Goal: Task Accomplishment & Management: Use online tool/utility

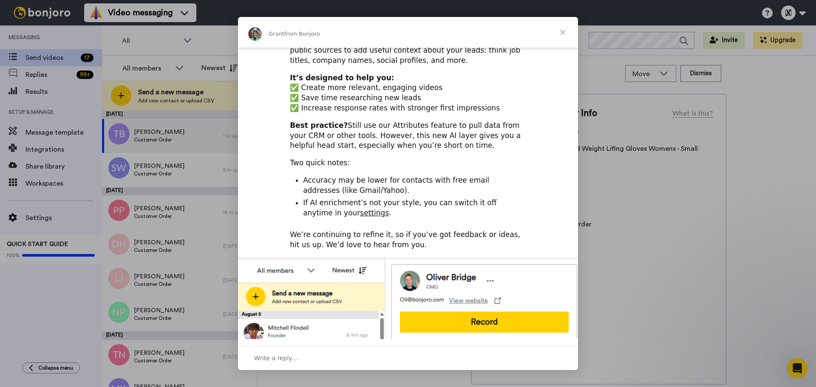
scroll to position [127, 0]
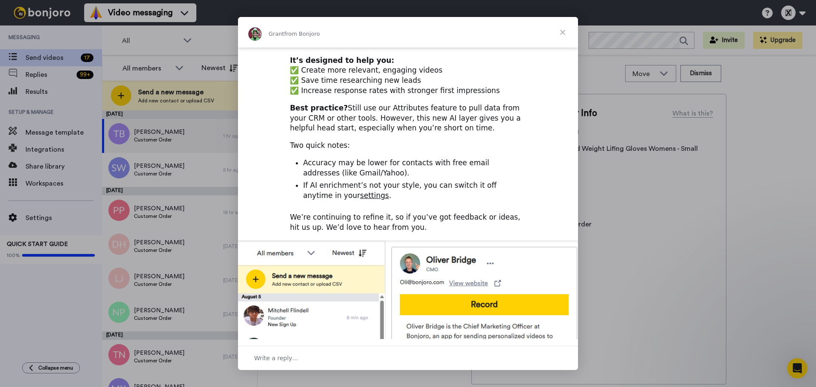
click at [566, 31] on span "Close" at bounding box center [562, 32] width 31 height 31
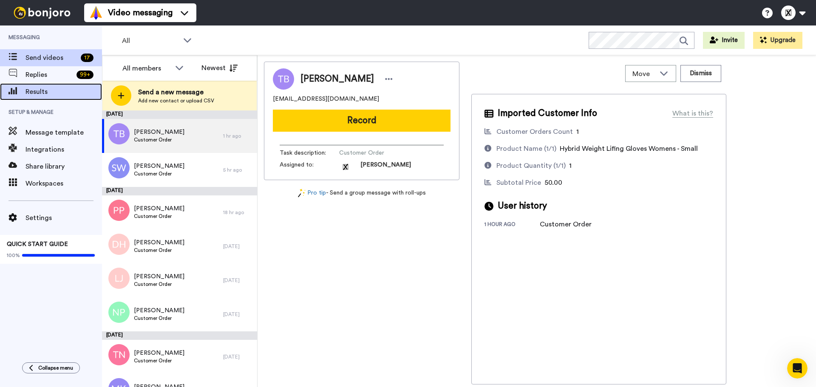
click at [43, 94] on span "Results" at bounding box center [63, 92] width 76 height 10
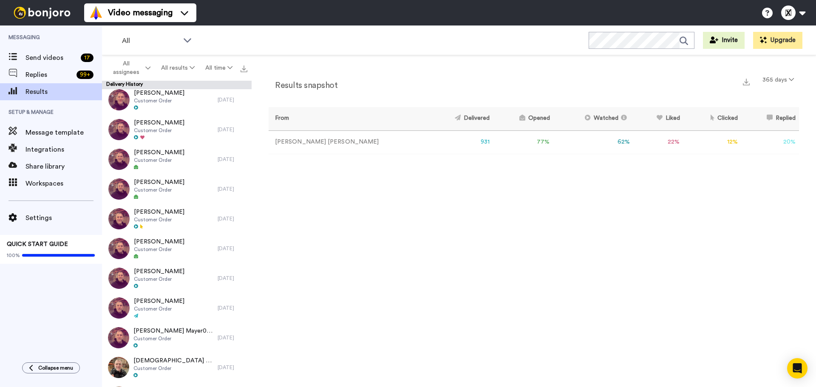
scroll to position [1184, 0]
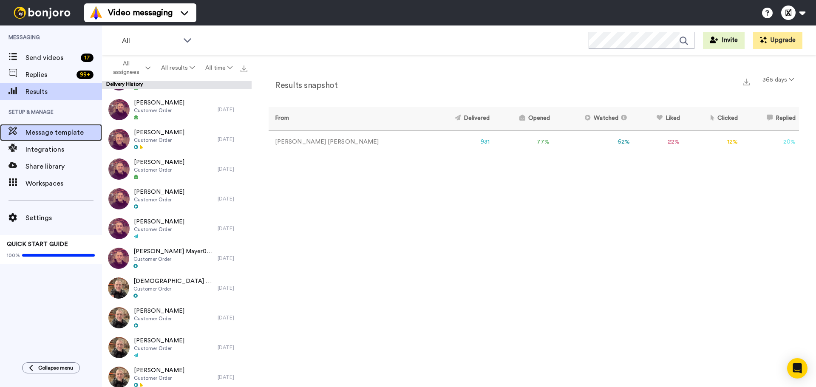
click at [53, 138] on div "Message template" at bounding box center [51, 132] width 102 height 17
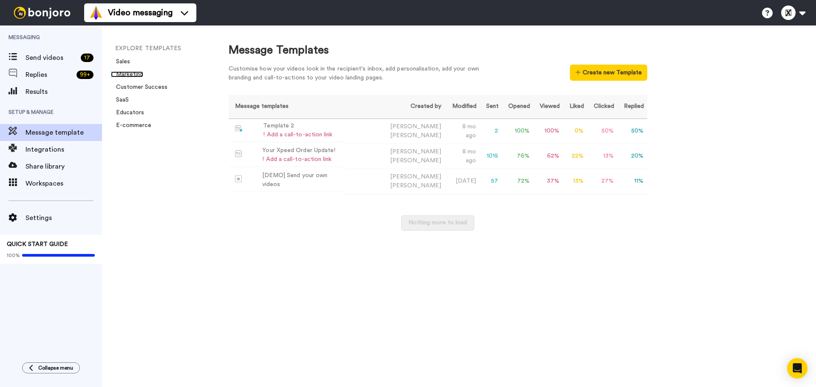
click at [126, 74] on link "Marketing" at bounding box center [127, 74] width 32 height 6
click at [128, 123] on link "E-commerce" at bounding box center [131, 125] width 40 height 6
click at [307, 150] on div "Your Xpeed Order Update!" at bounding box center [298, 150] width 73 height 9
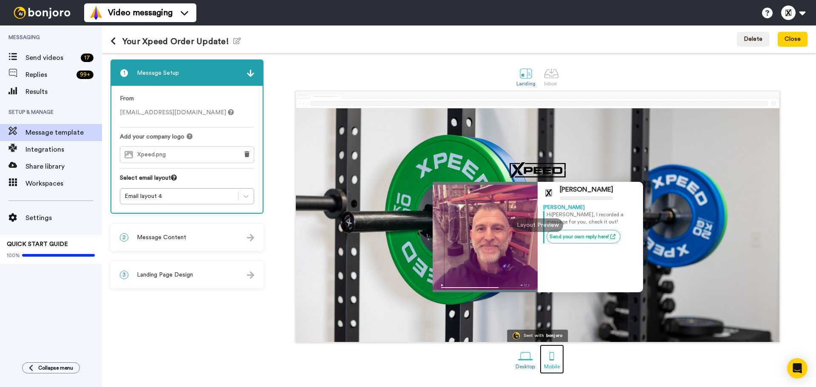
click at [558, 358] on div at bounding box center [551, 356] width 15 height 15
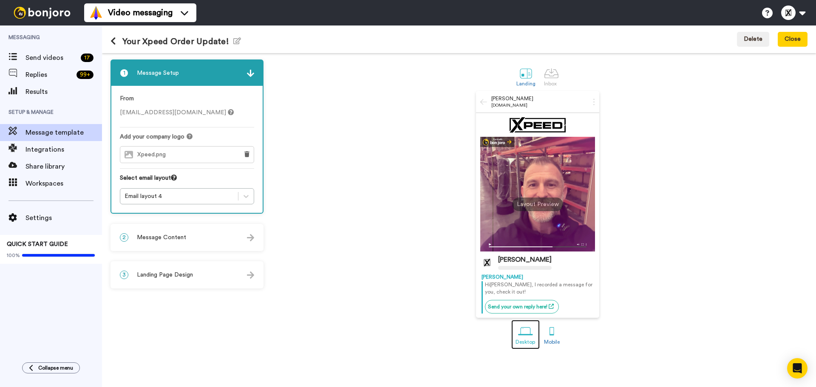
click at [530, 340] on div "Desktop" at bounding box center [525, 342] width 20 height 6
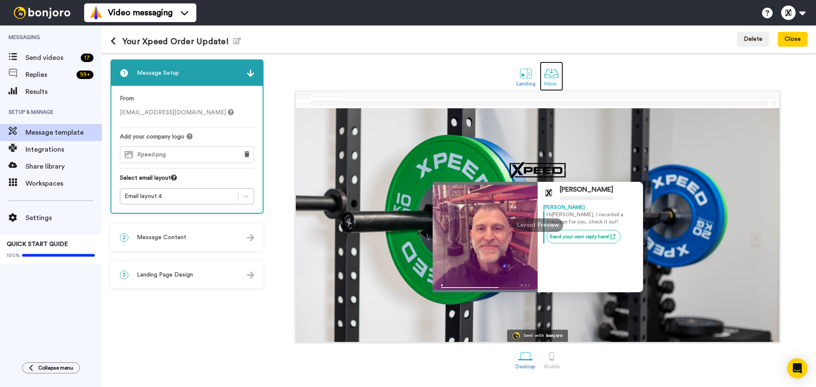
click at [552, 79] on div at bounding box center [551, 73] width 15 height 15
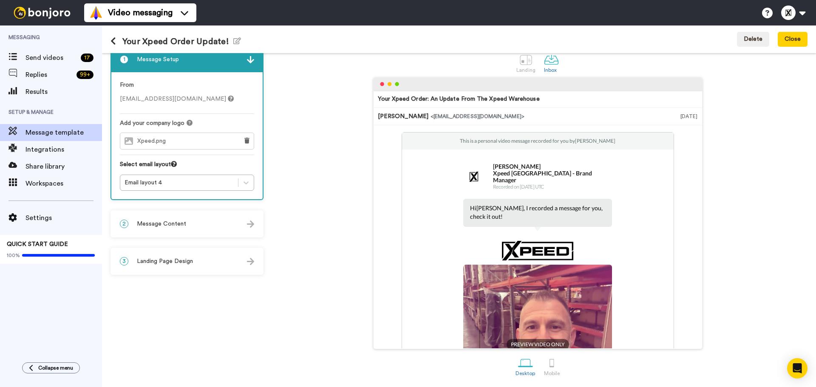
click at [520, 48] on div "Your Xpeed Order Update! Edit name Delete Close" at bounding box center [459, 39] width 714 height 28
click at [520, 62] on div at bounding box center [525, 59] width 15 height 15
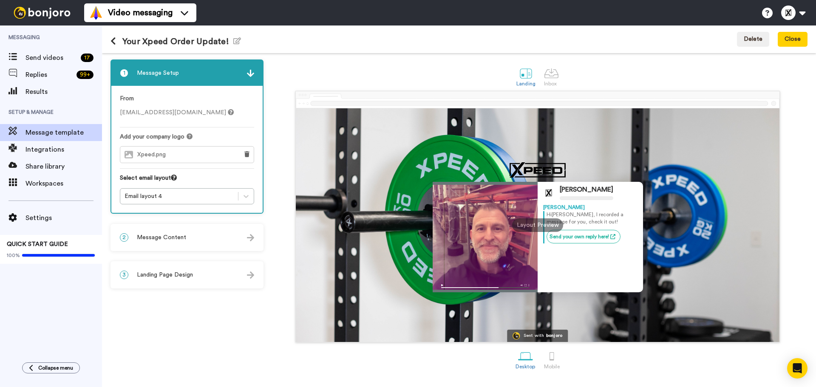
click at [166, 238] on span "Message Content" at bounding box center [161, 237] width 49 height 8
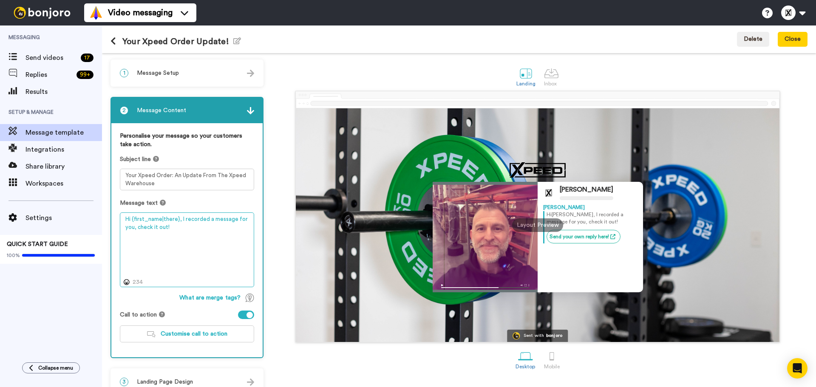
drag, startPoint x: 166, startPoint y: 228, endPoint x: 180, endPoint y: 223, distance: 14.9
click at [180, 223] on textarea "Hi {first_name|there}, I recorded a message for you, check it out!" at bounding box center [187, 249] width 134 height 75
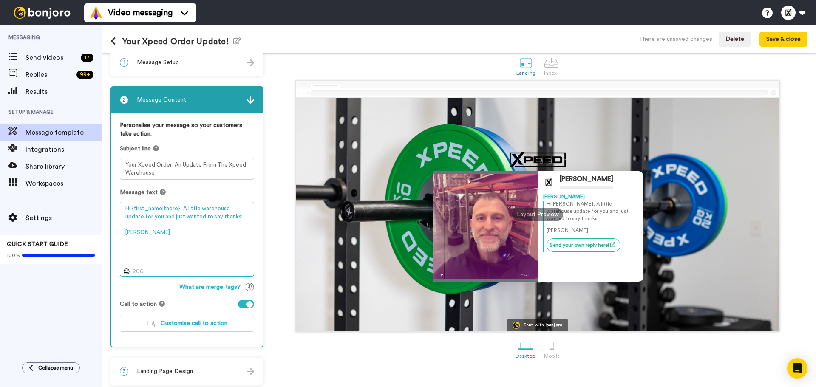
scroll to position [15, 0]
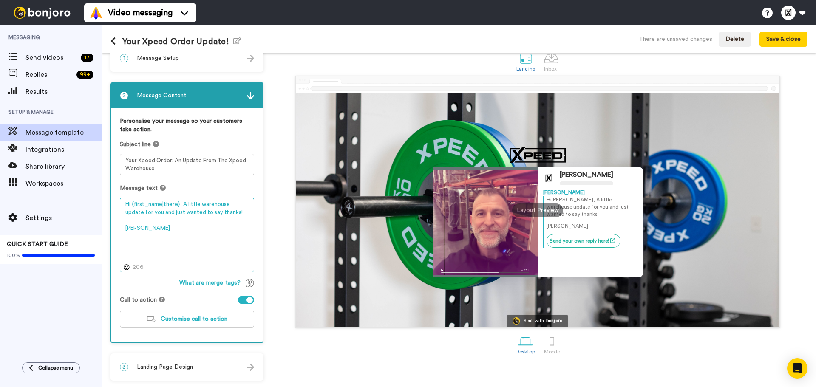
type textarea "Hi {first_name|there}, A little warehouse update for you and just wanted to say…"
click at [147, 367] on span "Landing Page Design" at bounding box center [165, 367] width 56 height 8
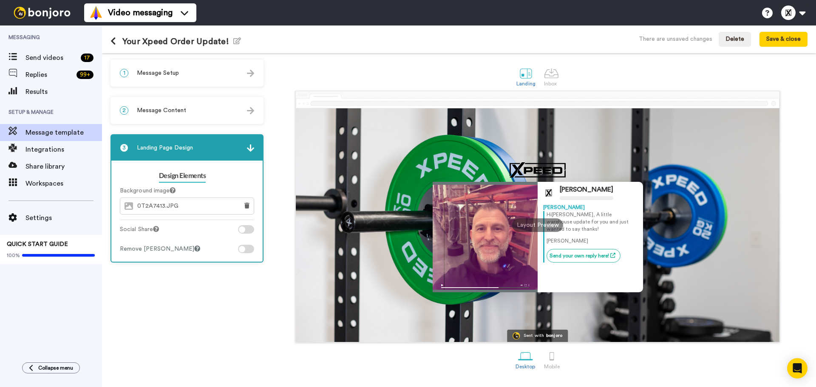
click at [249, 227] on div at bounding box center [246, 229] width 16 height 8
click at [245, 247] on div at bounding box center [246, 249] width 16 height 8
click at [250, 250] on div at bounding box center [246, 249] width 16 height 8
click at [241, 251] on div at bounding box center [242, 249] width 6 height 6
click at [250, 251] on div at bounding box center [246, 249] width 16 height 8
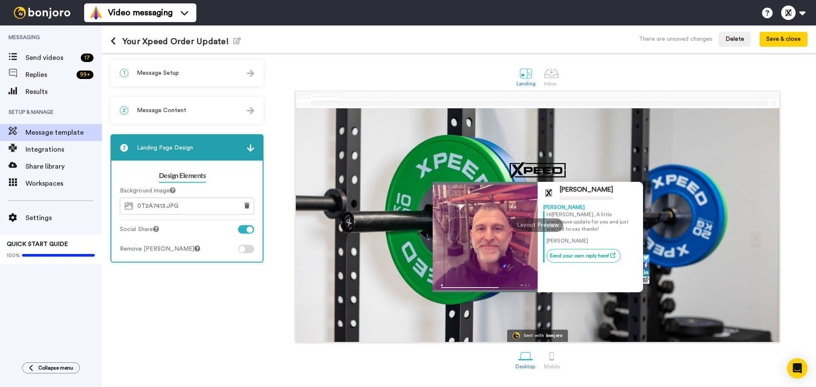
click at [241, 231] on div at bounding box center [246, 229] width 16 height 8
click at [249, 247] on div at bounding box center [246, 249] width 16 height 8
click at [242, 226] on div at bounding box center [242, 229] width 6 height 6
click at [248, 233] on div at bounding box center [246, 229] width 16 height 8
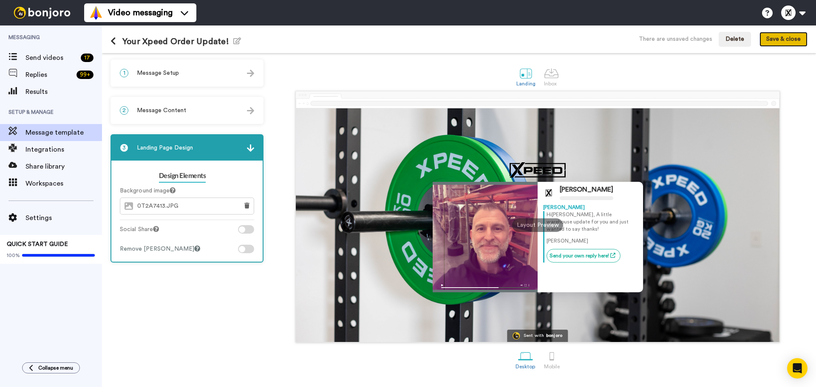
click at [778, 47] on button "Save & close" at bounding box center [783, 39] width 48 height 15
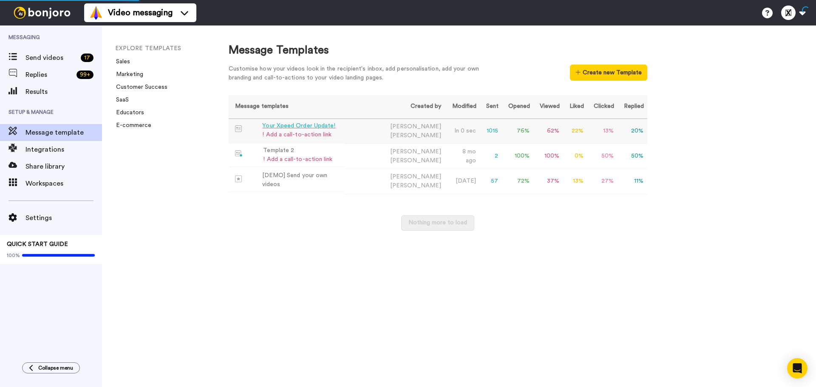
click at [307, 131] on div "! Add a call-to-action link" at bounding box center [298, 134] width 73 height 9
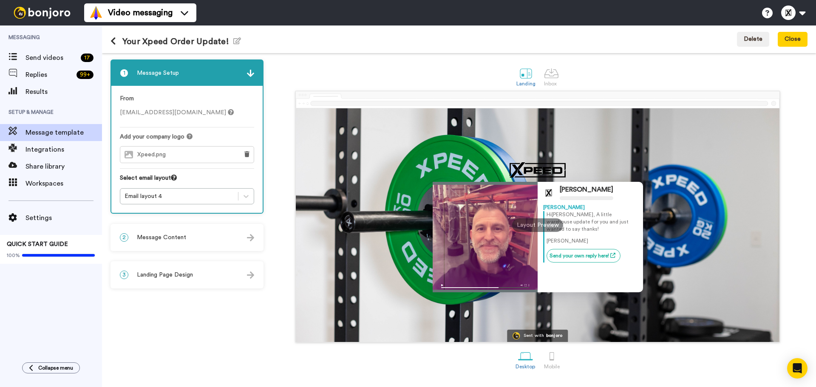
click at [139, 237] on span "Message Content" at bounding box center [161, 237] width 49 height 8
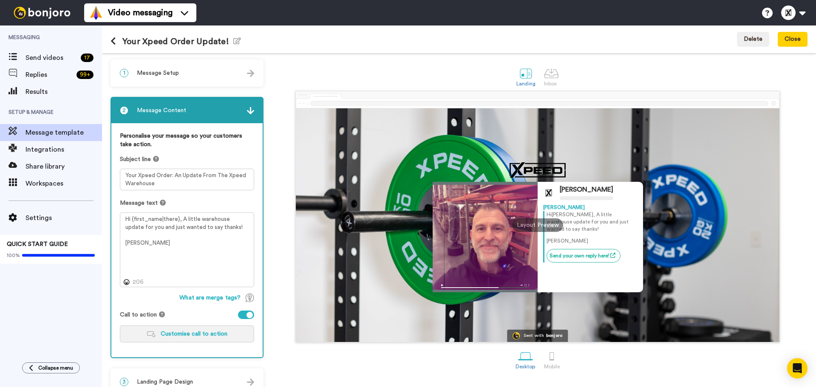
click at [201, 332] on span "Customise call to action" at bounding box center [194, 334] width 67 height 6
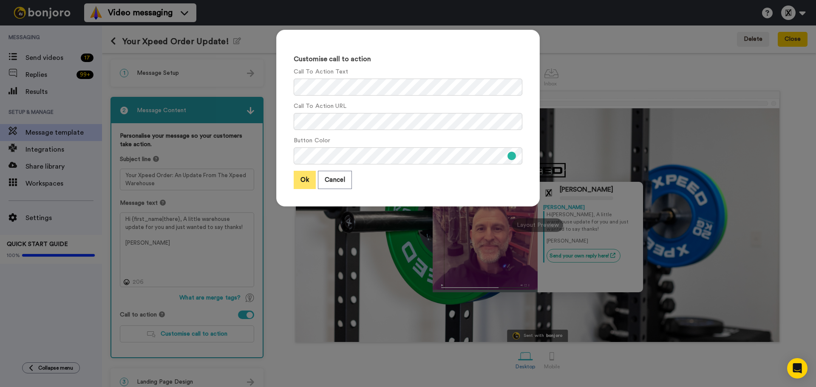
click at [294, 186] on button "Ok" at bounding box center [305, 180] width 22 height 18
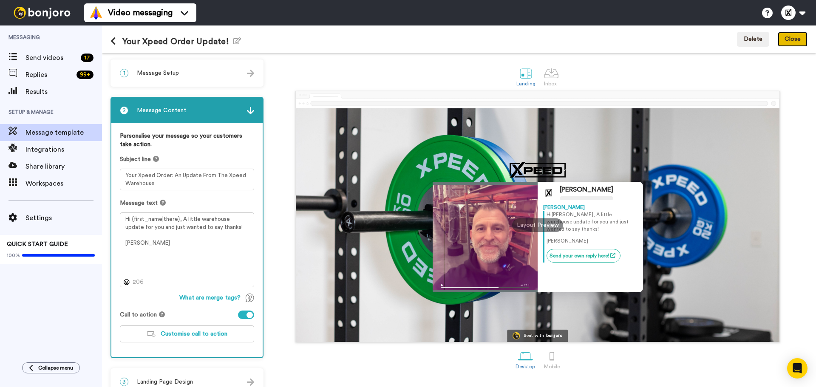
click at [779, 44] on button "Close" at bounding box center [793, 39] width 30 height 15
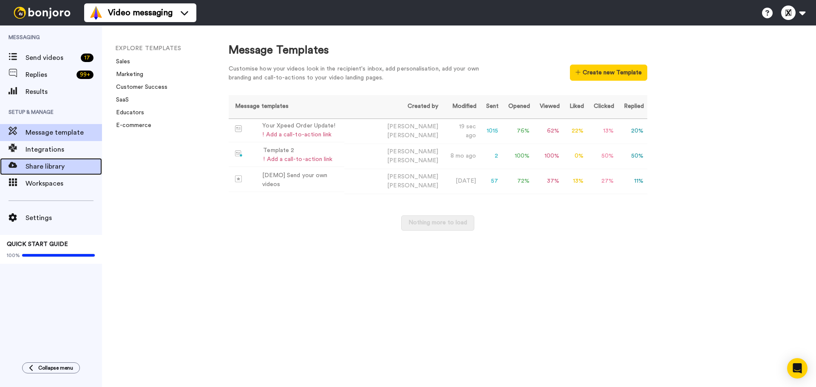
click at [28, 170] on span "Share library" at bounding box center [63, 166] width 76 height 10
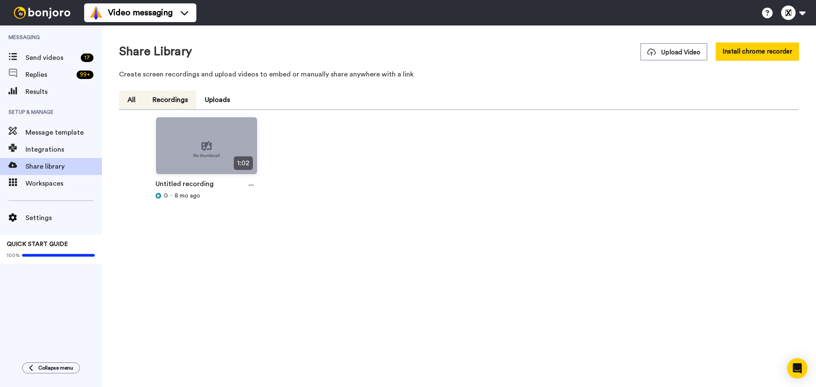
click at [171, 102] on button "Recordings" at bounding box center [170, 100] width 52 height 19
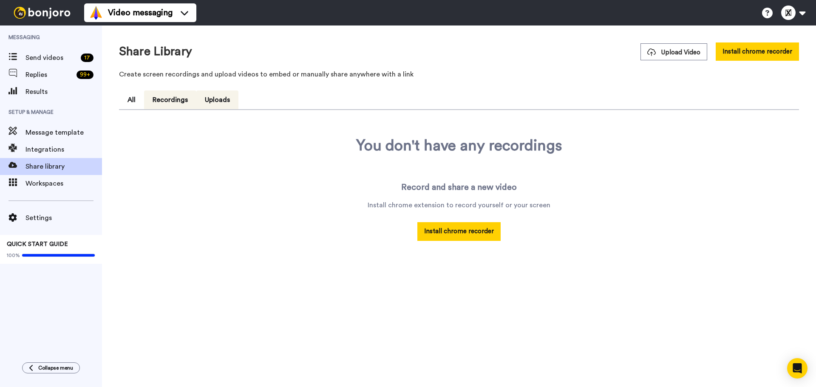
click at [221, 93] on button "Uploads" at bounding box center [217, 100] width 42 height 19
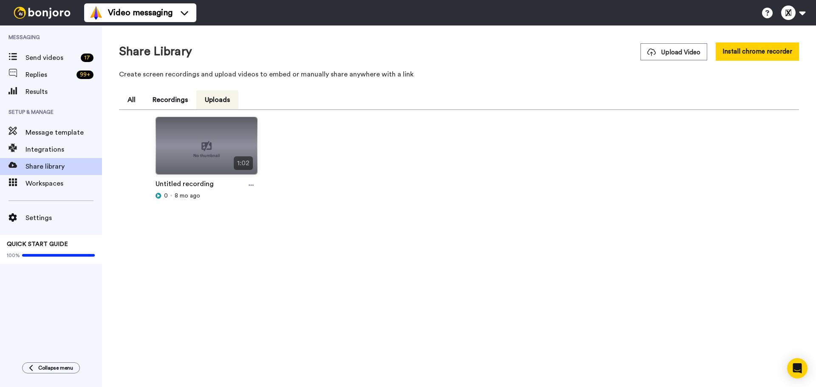
click at [240, 158] on span "1:02" at bounding box center [243, 163] width 19 height 14
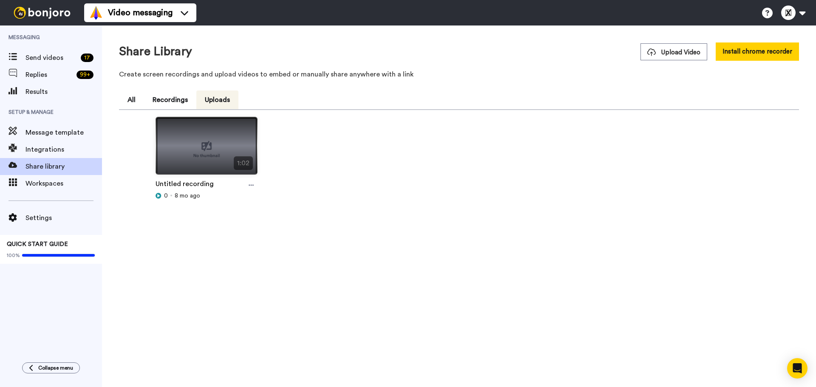
click at [208, 143] on img at bounding box center [206, 149] width 101 height 64
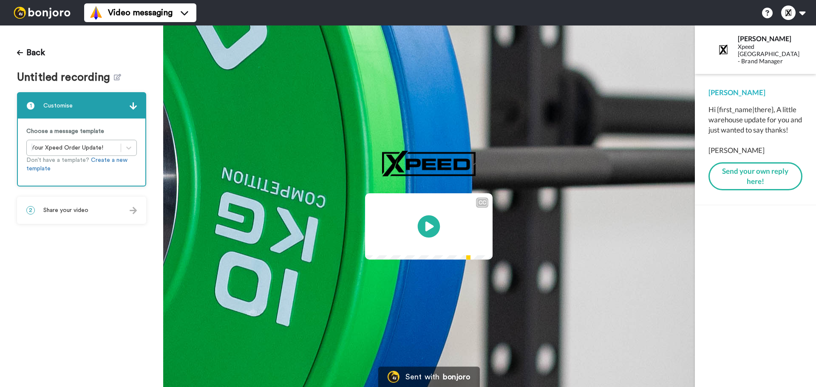
click at [427, 226] on icon "Play/Pause" at bounding box center [429, 227] width 23 height 40
click at [437, 222] on icon at bounding box center [429, 226] width 23 height 23
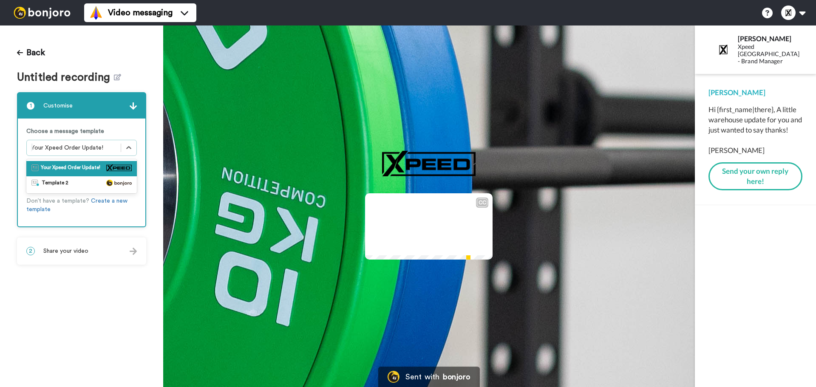
click at [89, 150] on div at bounding box center [73, 148] width 85 height 10
click at [75, 185] on div "Template 2" at bounding box center [81, 184] width 100 height 8
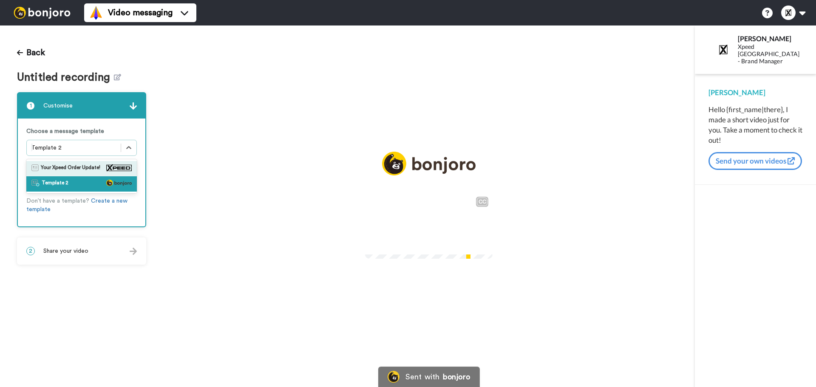
click at [74, 168] on span "Your Xpeed Order Update!" at bounding box center [70, 168] width 59 height 8
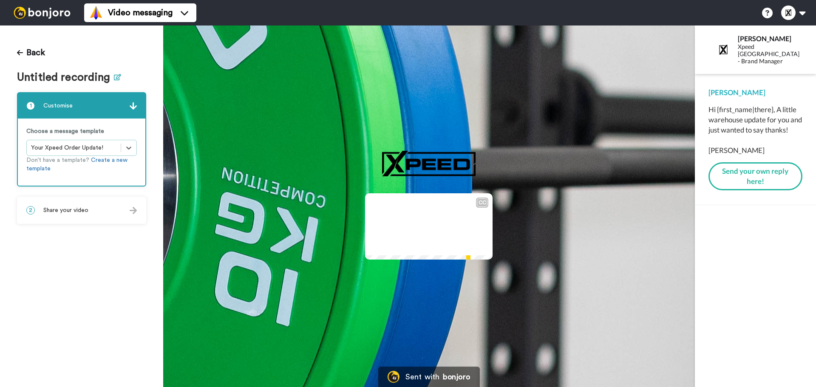
click at [114, 76] on icon at bounding box center [117, 77] width 7 height 6
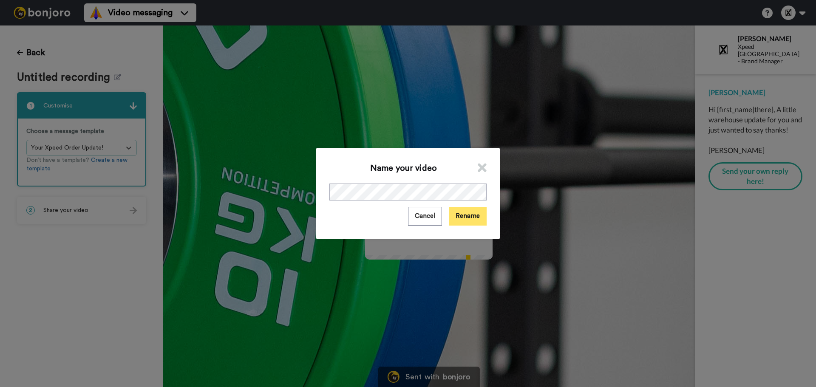
click at [453, 215] on button "Rename" at bounding box center [468, 216] width 38 height 18
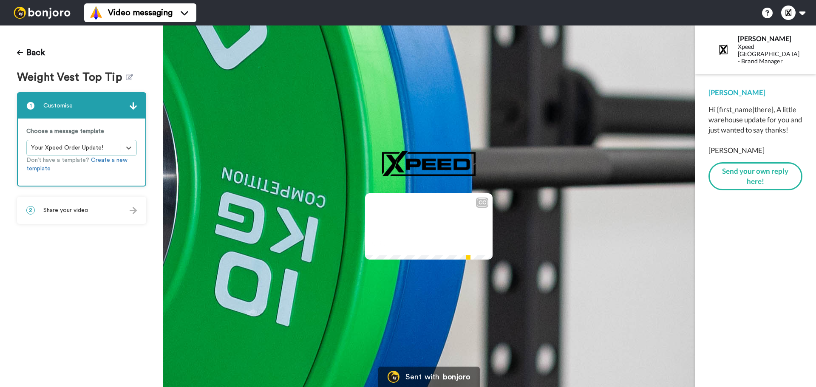
click at [420, 210] on icon "Play/Pause" at bounding box center [429, 227] width 23 height 40
click at [110, 161] on link "Create a new template" at bounding box center [76, 164] width 101 height 14
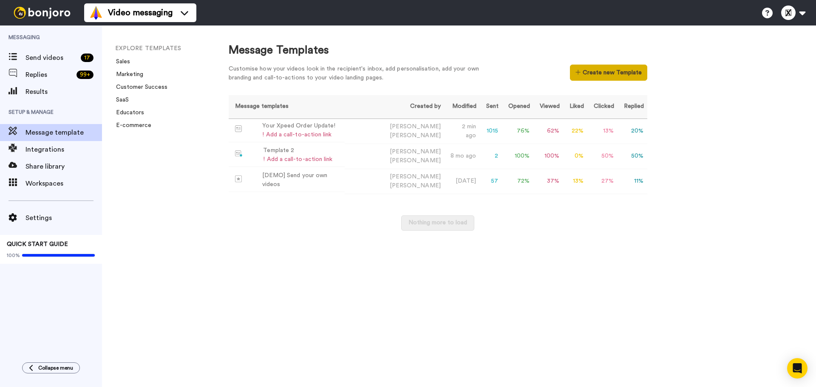
click at [598, 73] on button "Create new Template" at bounding box center [608, 73] width 77 height 16
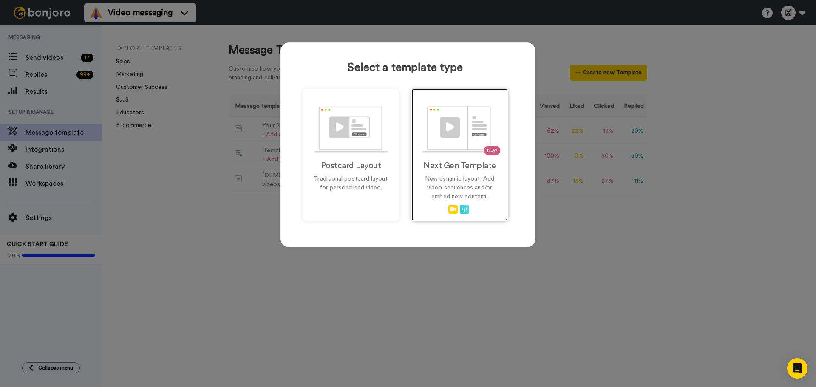
click at [436, 177] on p "New dynamic layout. Add video sequences and/or embed new content." at bounding box center [459, 188] width 79 height 27
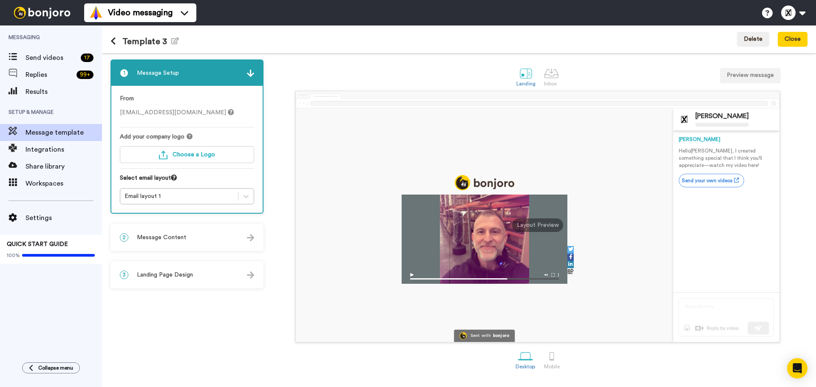
click at [415, 277] on img at bounding box center [485, 276] width 166 height 15
click at [413, 275] on img at bounding box center [485, 276] width 166 height 15
click at [747, 45] on button "Delete" at bounding box center [753, 39] width 32 height 15
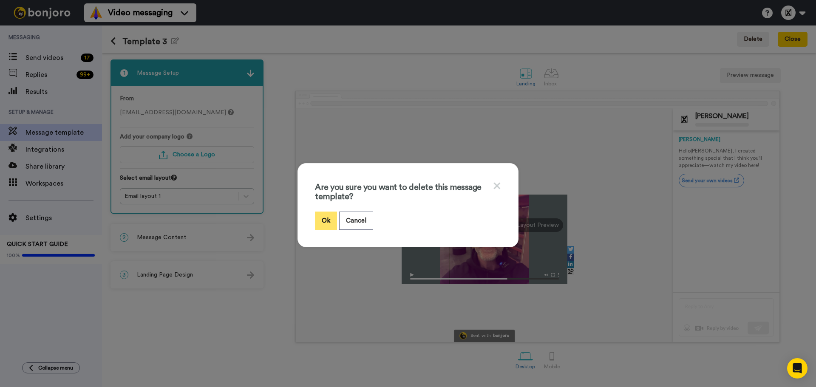
click at [325, 216] on button "Ok" at bounding box center [326, 221] width 22 height 18
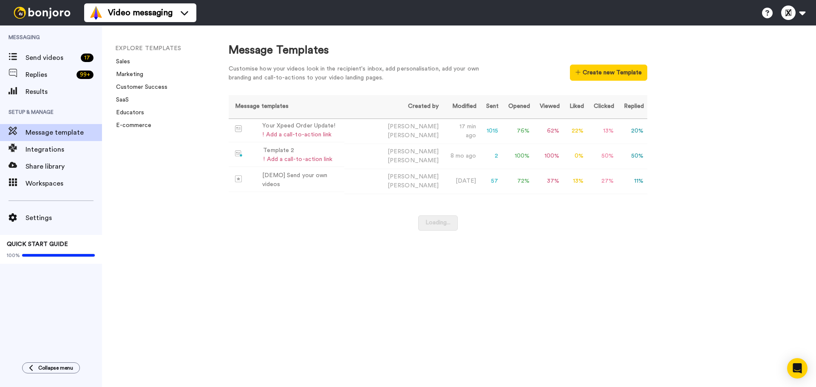
click at [535, 221] on div "Loading..." at bounding box center [438, 227] width 419 height 24
